Goal: Transaction & Acquisition: Subscribe to service/newsletter

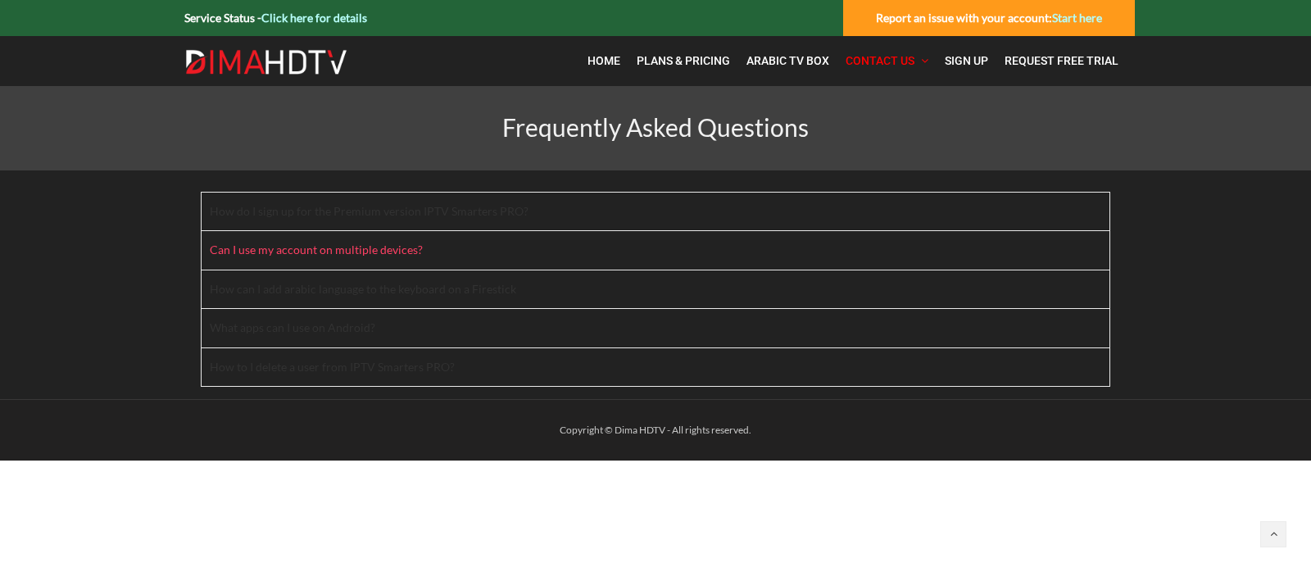
click at [321, 251] on h4 "Can I use my account on multiple devices?" at bounding box center [326, 249] width 233 height 14
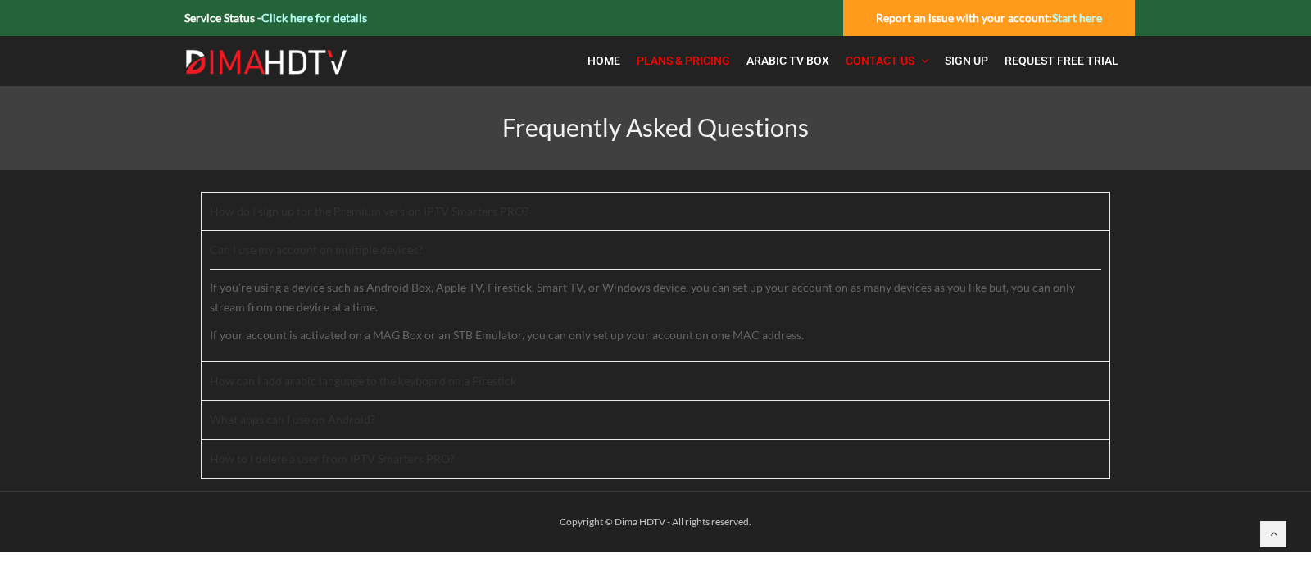
click at [684, 61] on span "Plans & Pricing" at bounding box center [683, 60] width 93 height 13
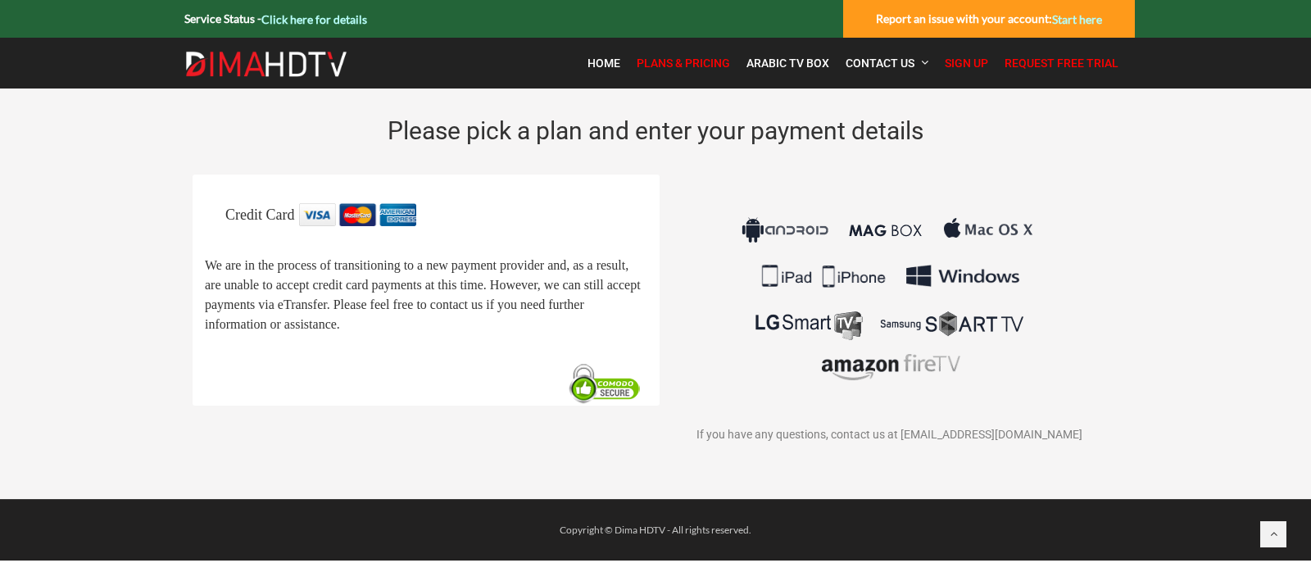
click at [1017, 58] on span "Request Free Trial" at bounding box center [1061, 63] width 114 height 13
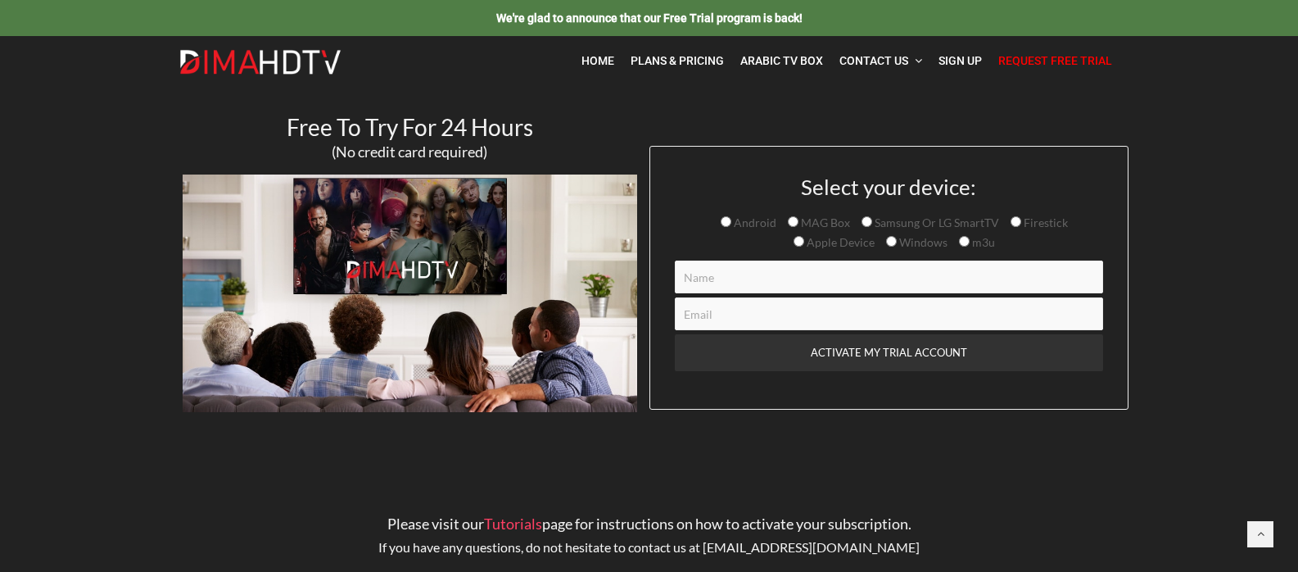
click at [738, 222] on span "Android" at bounding box center [754, 222] width 45 height 14
click at [732, 222] on input "Android" at bounding box center [726, 221] width 11 height 11
radio input "true"
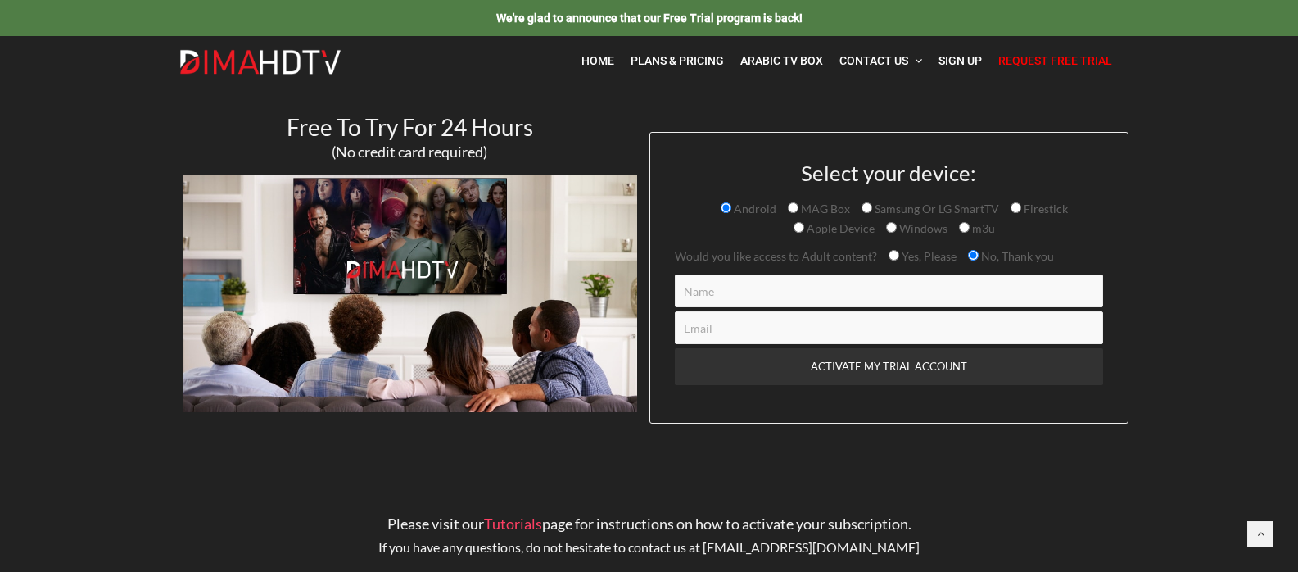
click at [739, 297] on input "Contact form" at bounding box center [889, 290] width 428 height 33
type input "Jason Diamond"
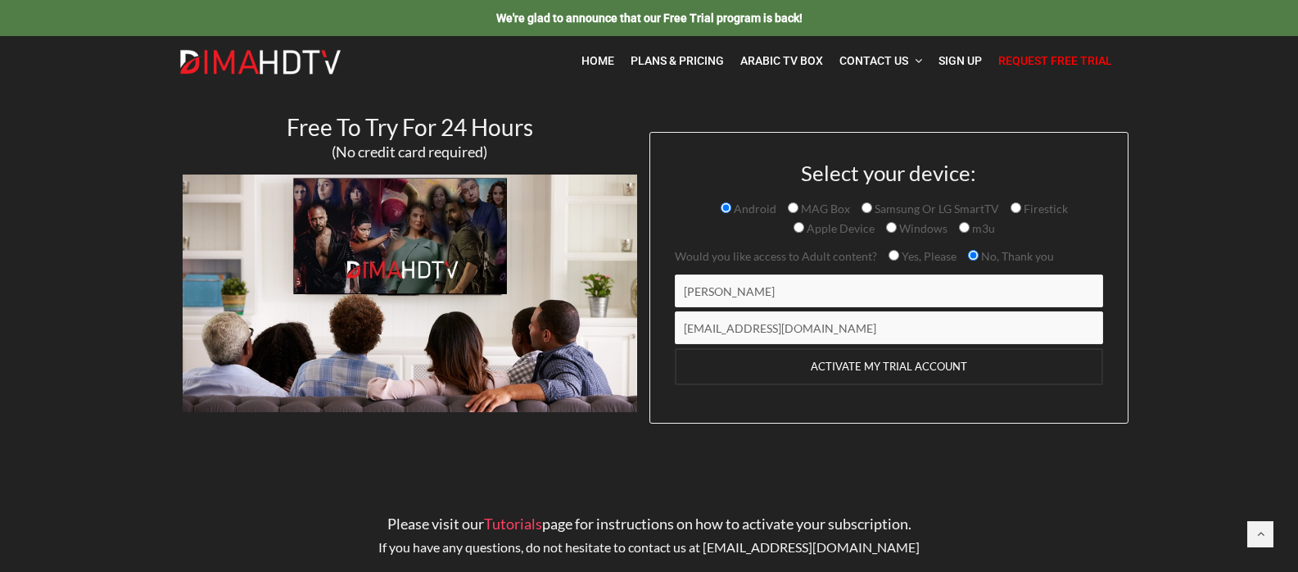
type input "diakev@gmail.com"
click at [873, 369] on input "ACTIVATE MY TRIAL ACCOUNT" at bounding box center [889, 366] width 428 height 37
